Goal: Task Accomplishment & Management: Use online tool/utility

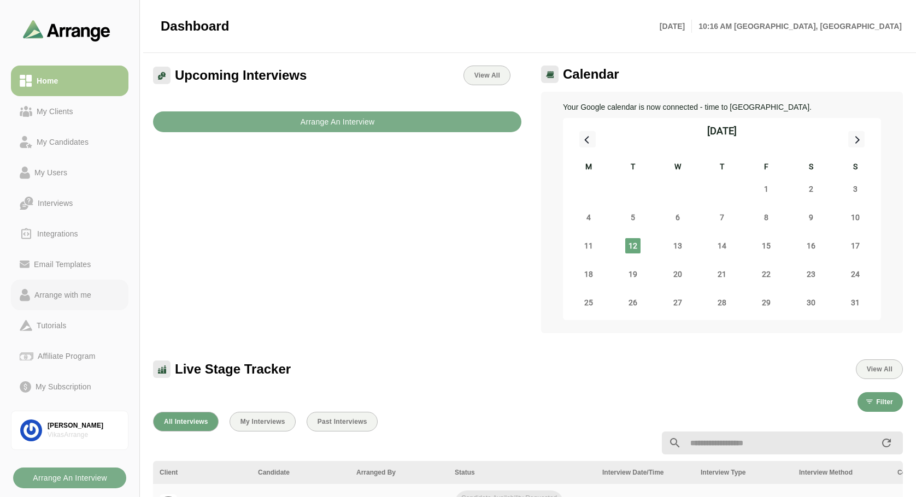
click at [56, 288] on div "Arrange with me" at bounding box center [63, 294] width 66 height 13
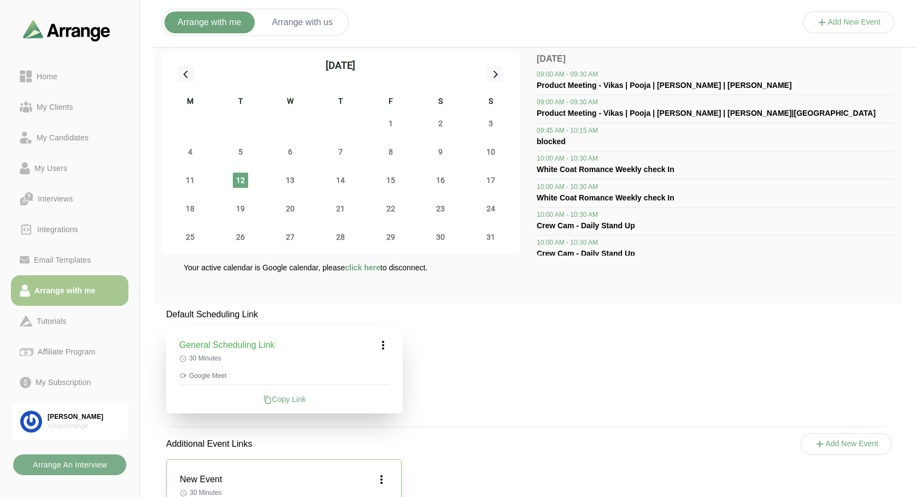
click at [837, 28] on button "Add New Event" at bounding box center [848, 22] width 92 height 22
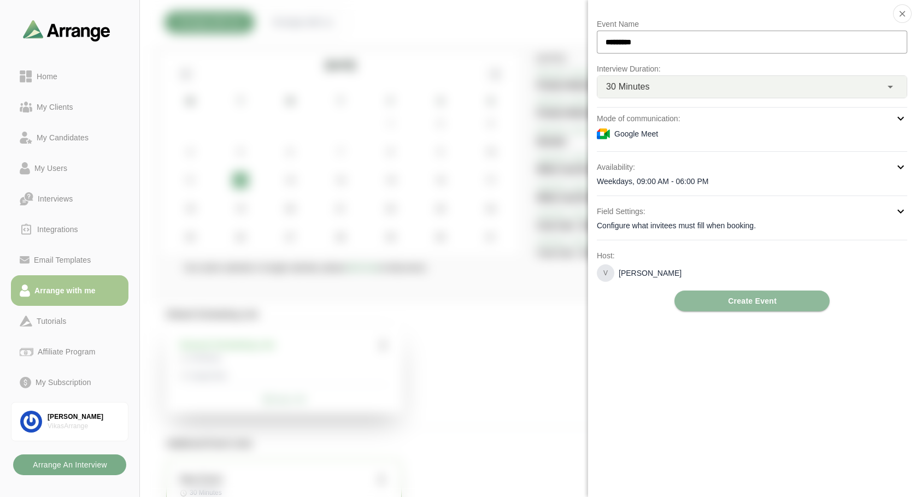
click at [763, 227] on div "Configure what invitees must fill when booking." at bounding box center [752, 225] width 310 height 11
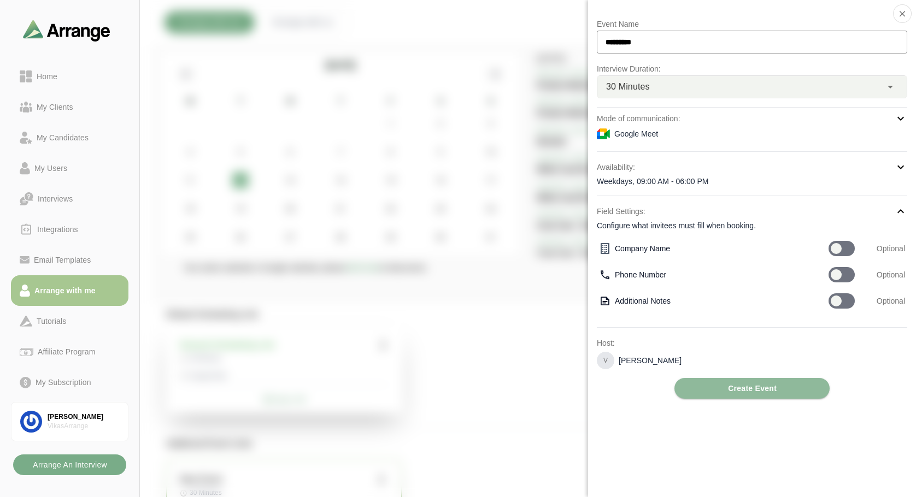
click at [853, 248] on div at bounding box center [841, 248] width 26 height 15
drag, startPoint x: 669, startPoint y: 302, endPoint x: 628, endPoint y: 299, distance: 41.0
click at [628, 299] on div "Additional Notes" at bounding box center [713, 301] width 229 height 11
click at [634, 299] on div "Additional Notes" at bounding box center [713, 301] width 229 height 11
click at [606, 302] on icon at bounding box center [604, 301] width 11 height 11
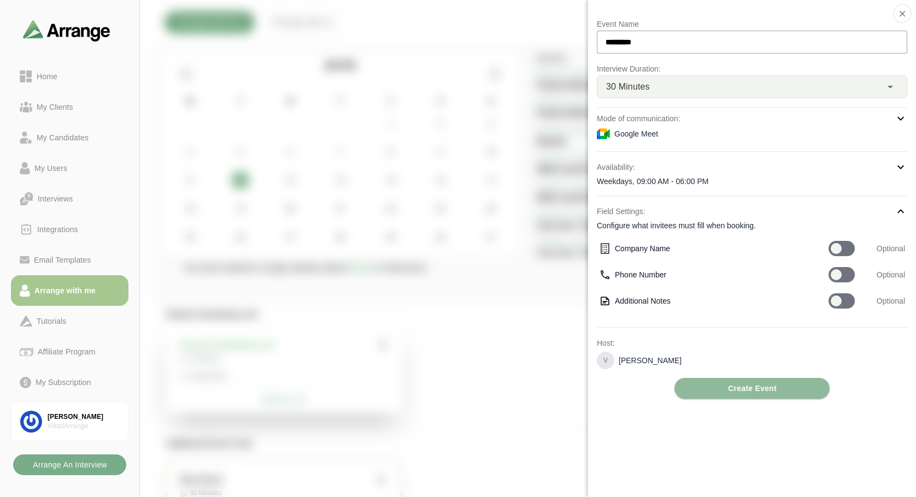
click at [606, 302] on icon at bounding box center [604, 301] width 11 height 11
click at [907, 15] on button "button" at bounding box center [902, 13] width 19 height 19
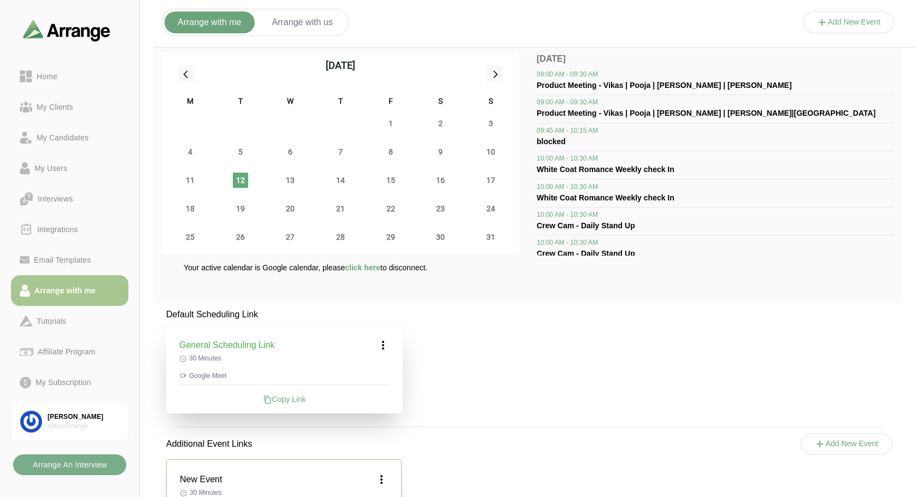
click at [374, 269] on span "click here" at bounding box center [363, 267] width 36 height 9
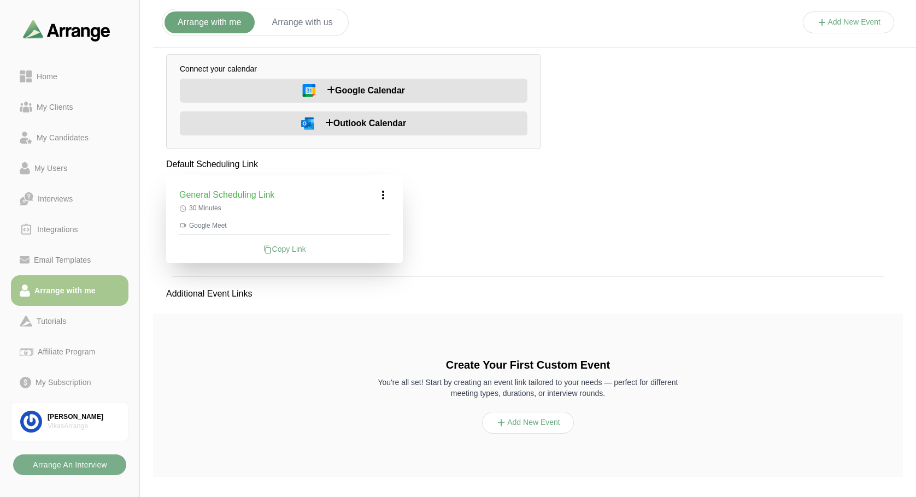
click at [359, 94] on span "Google Calendar" at bounding box center [366, 90] width 78 height 13
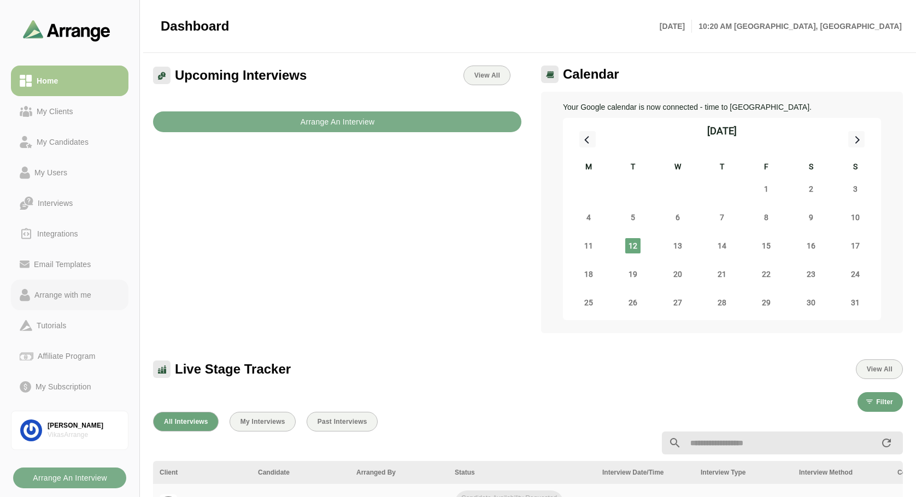
click at [66, 294] on div "Arrange with me" at bounding box center [63, 294] width 66 height 13
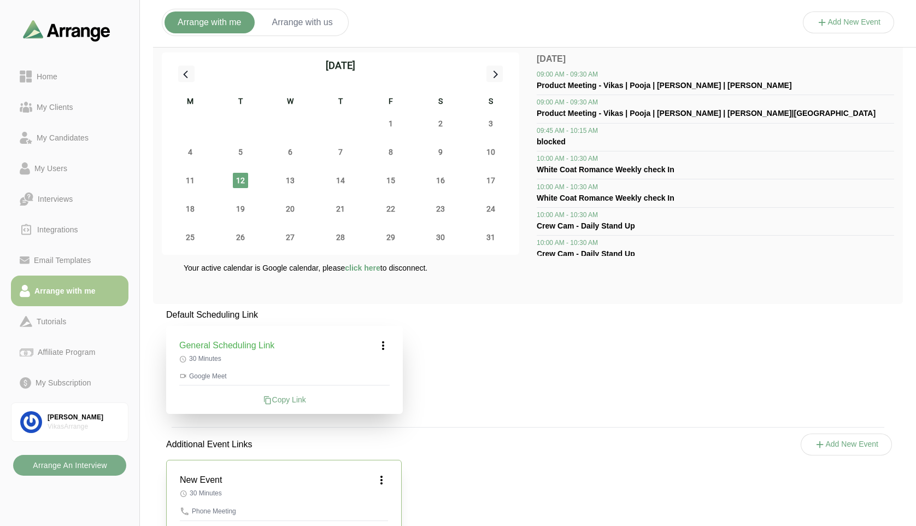
click at [374, 276] on div "Your active calendar is Google calendar, please click here to disconnect." at bounding box center [340, 278] width 357 height 33
drag, startPoint x: 321, startPoint y: 268, endPoint x: 178, endPoint y: 266, distance: 142.6
click at [178, 266] on div "Your active calendar is Google calendar, please click here to disconnect." at bounding box center [340, 278] width 357 height 33
click at [363, 278] on div "Your active calendar is Google calendar, please click here to disconnect." at bounding box center [340, 278] width 357 height 33
drag, startPoint x: 433, startPoint y: 270, endPoint x: 181, endPoint y: 261, distance: 251.5
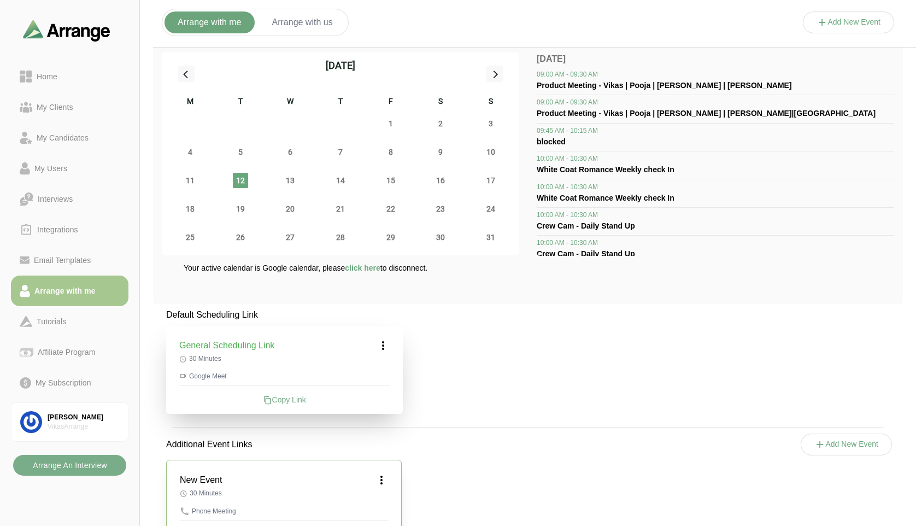
click at [181, 261] on div "August 2025 M T W T F S S 28 29 30 31 1 2 3 4 5 6 7 8 9 10 11 12 13 14 15 16 17…" at bounding box center [527, 174] width 749 height 260
copy p "Your active calendar is Google calendar, please click here to disconnect."
